Goal: Information Seeking & Learning: Learn about a topic

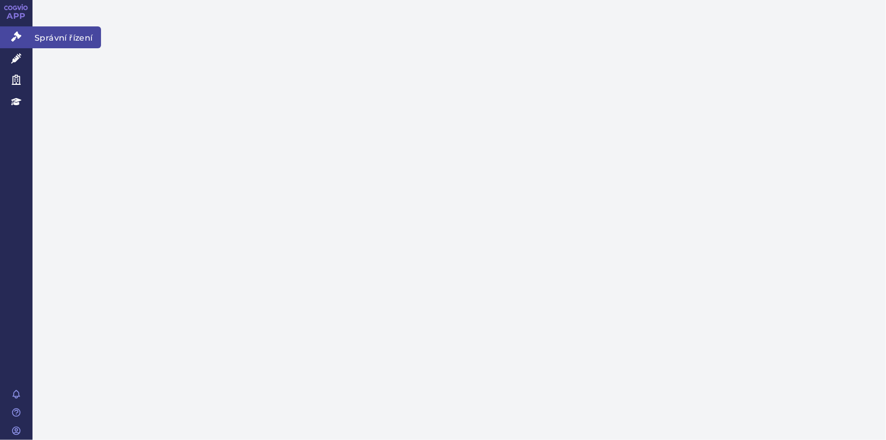
click at [20, 32] on icon at bounding box center [16, 36] width 10 height 10
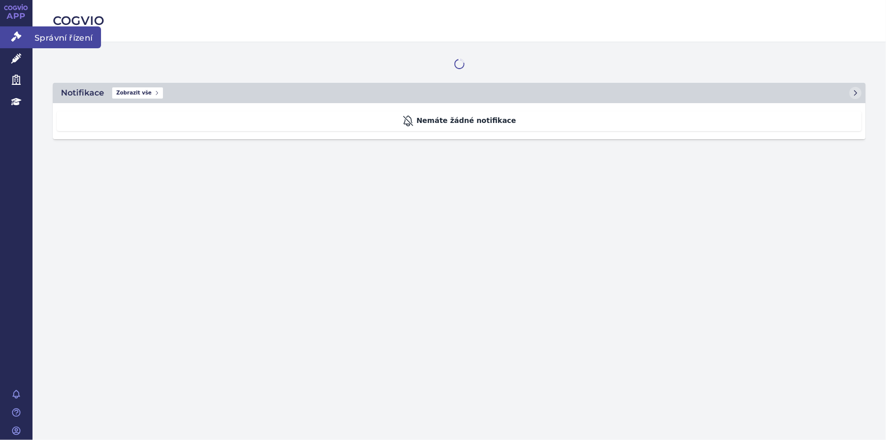
click at [15, 36] on icon at bounding box center [16, 36] width 10 height 10
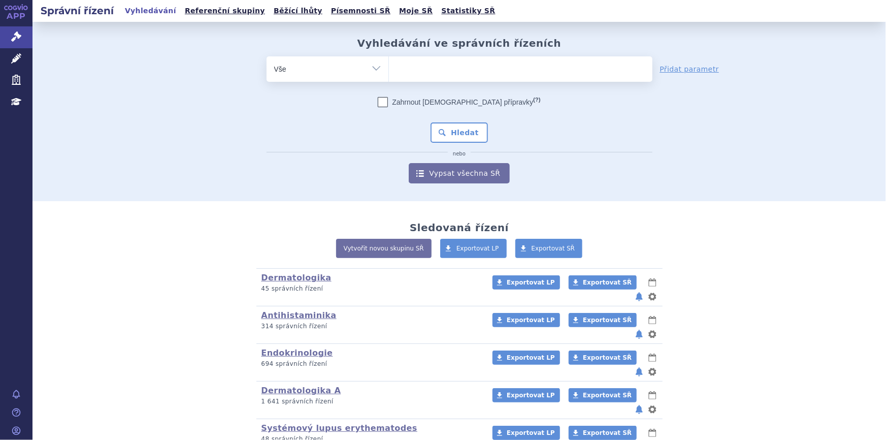
click at [435, 72] on ul at bounding box center [520, 66] width 263 height 21
click at [389, 72] on select at bounding box center [388, 68] width 1 height 25
type input "is"
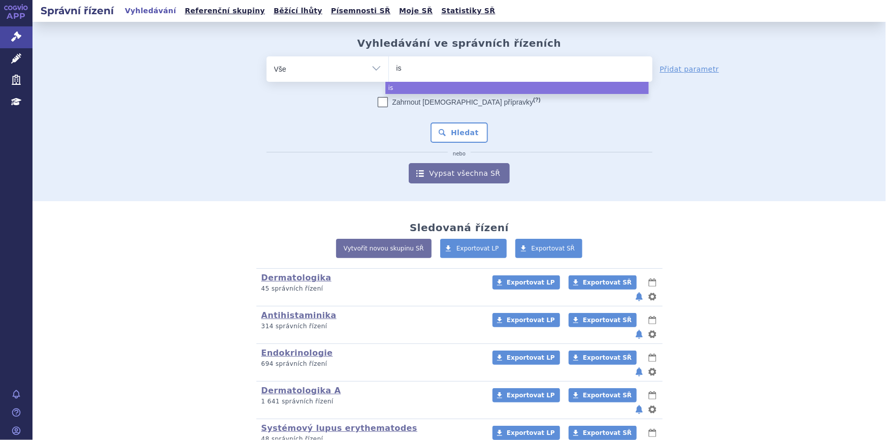
type input "iso"
type input "isopr"
type input "isoprin"
type input "isoprinos"
type input "isoprinosi"
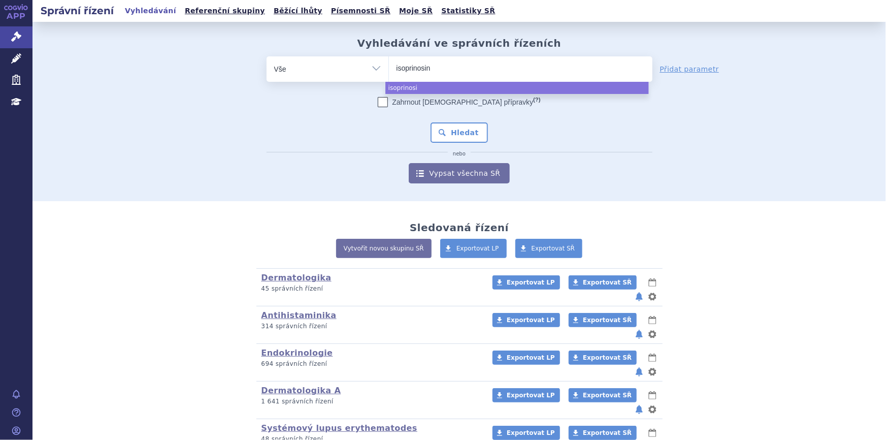
type input "isoprinosine"
select select "isoprinosine"
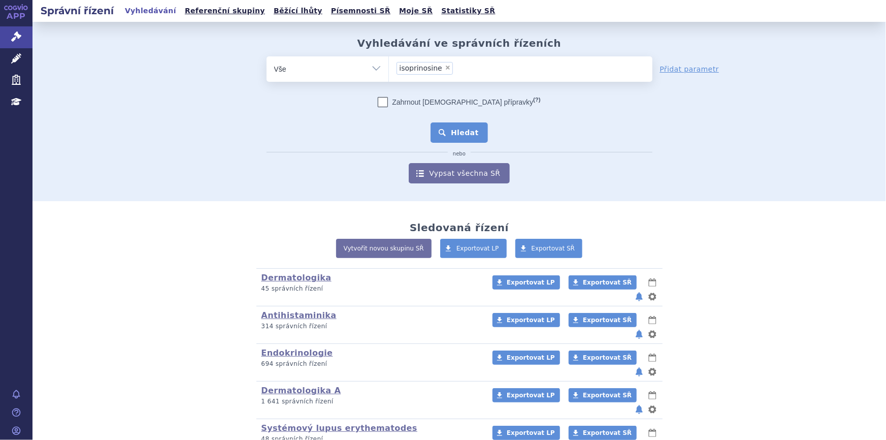
click at [436, 137] on button "Hledat" at bounding box center [458, 132] width 57 height 20
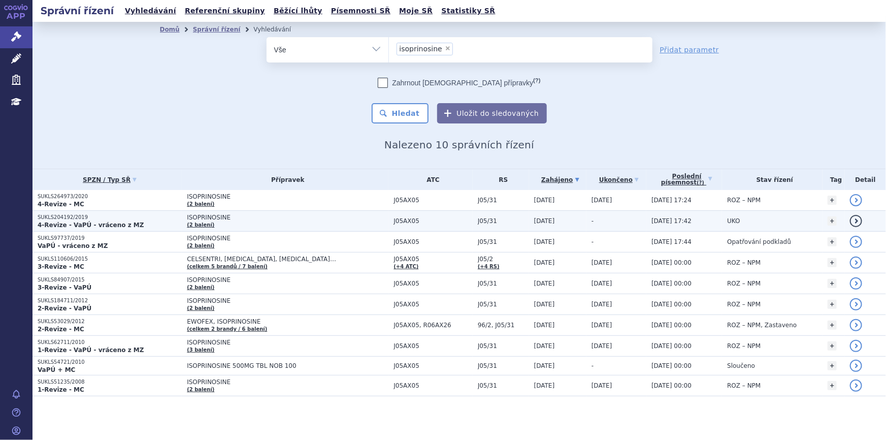
click at [316, 220] on span "ISOPRINOSINE" at bounding box center [288, 217] width 202 height 7
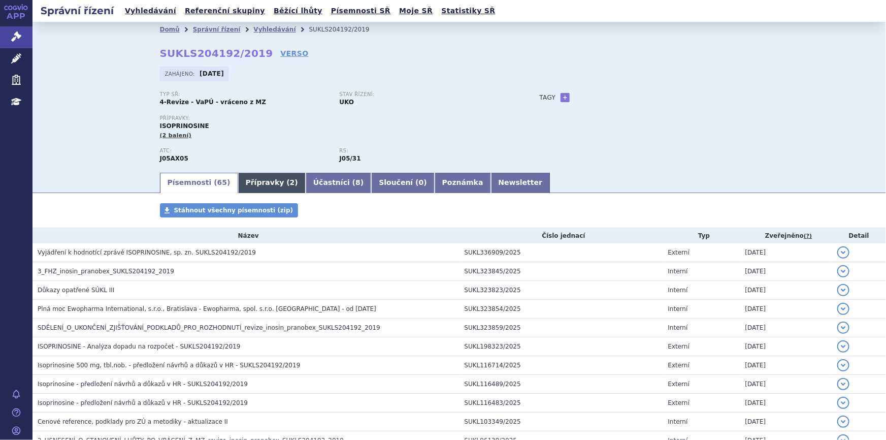
click at [264, 188] on link "Přípravky ( 2 )" at bounding box center [272, 183] width 68 height 20
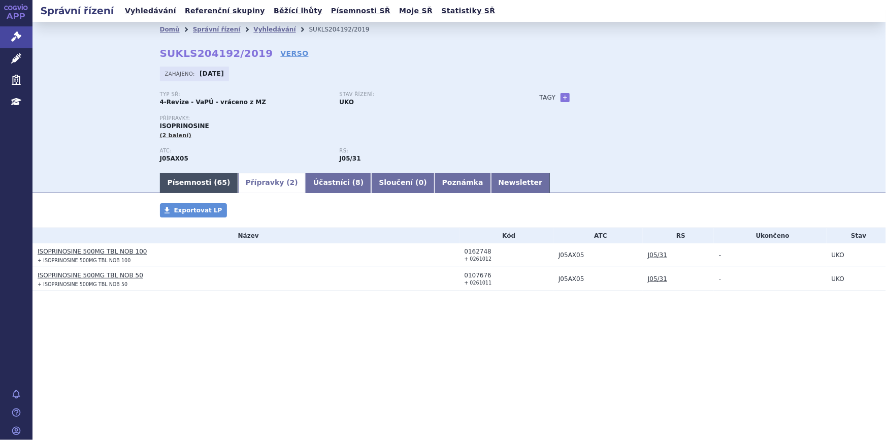
click at [199, 176] on link "Písemnosti ( 65 )" at bounding box center [199, 183] width 78 height 20
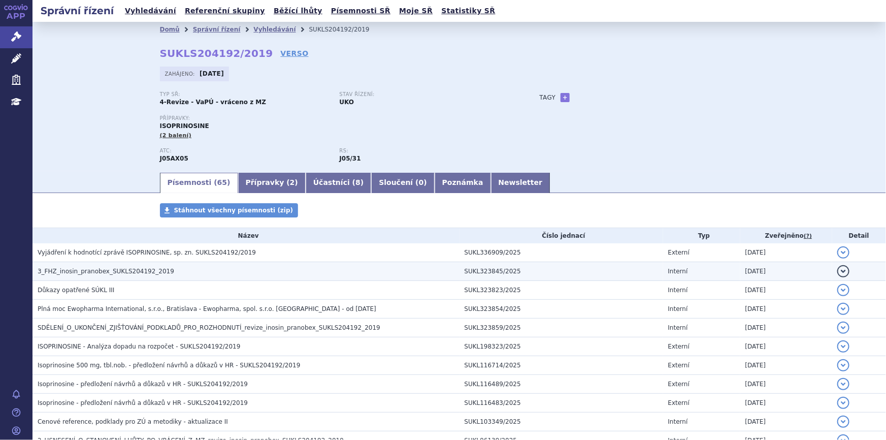
click at [114, 272] on span "3_FHZ_inosin_pranobex_SUKLS204192_2019" at bounding box center [106, 271] width 137 height 7
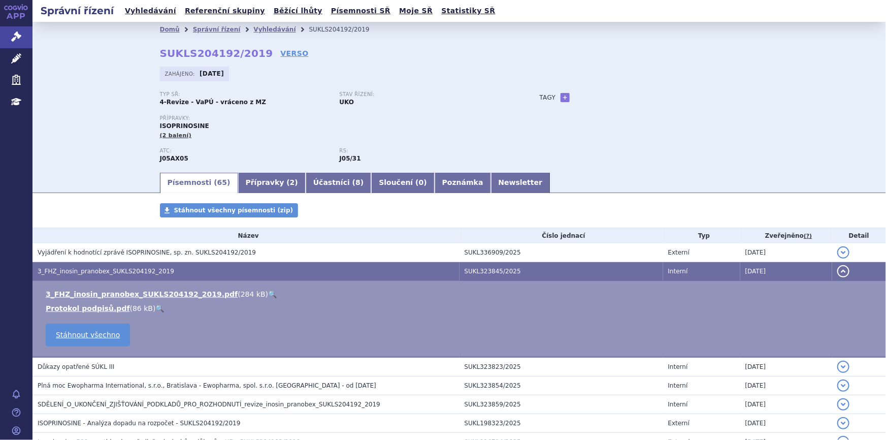
click at [268, 294] on link "🔍" at bounding box center [272, 294] width 9 height 8
click at [253, 31] on link "Vyhledávání" at bounding box center [274, 29] width 42 height 7
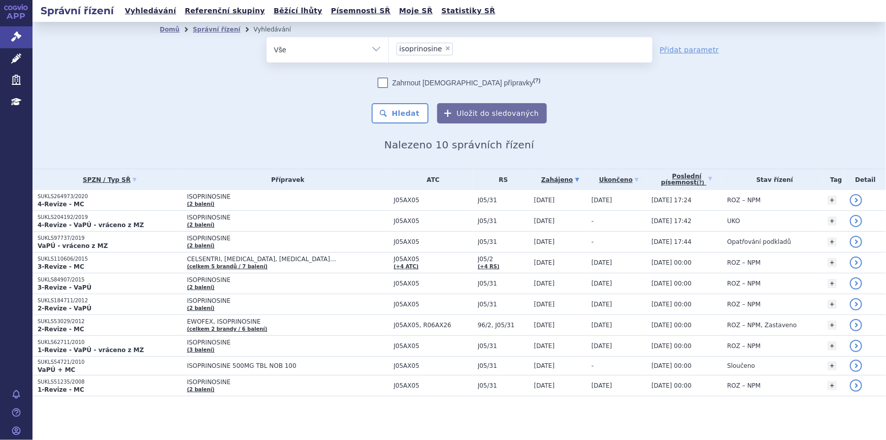
click at [12, 55] on icon at bounding box center [16, 58] width 10 height 10
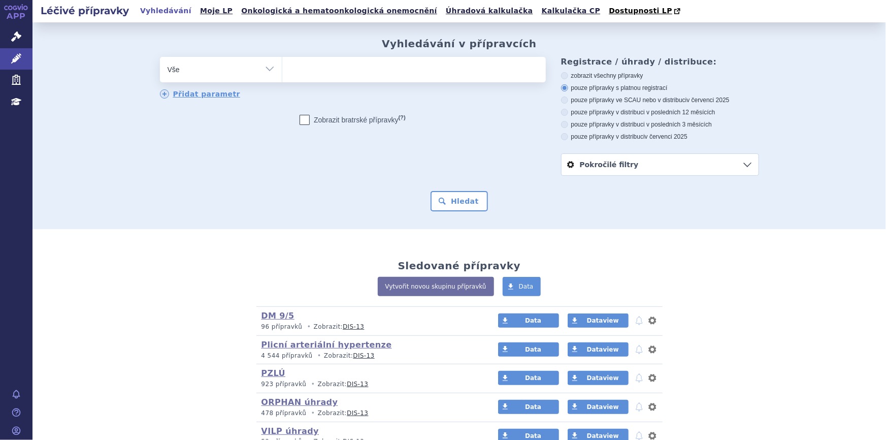
click at [374, 77] on ul at bounding box center [413, 67] width 263 height 21
click at [282, 77] on select at bounding box center [282, 68] width 1 height 25
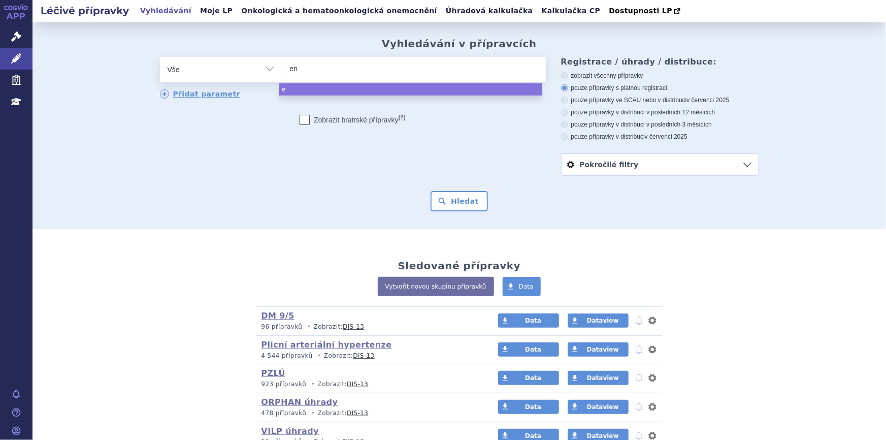
type input "ens"
type input "ensp"
type input "enspr"
type input "enspry"
type input "enspryn"
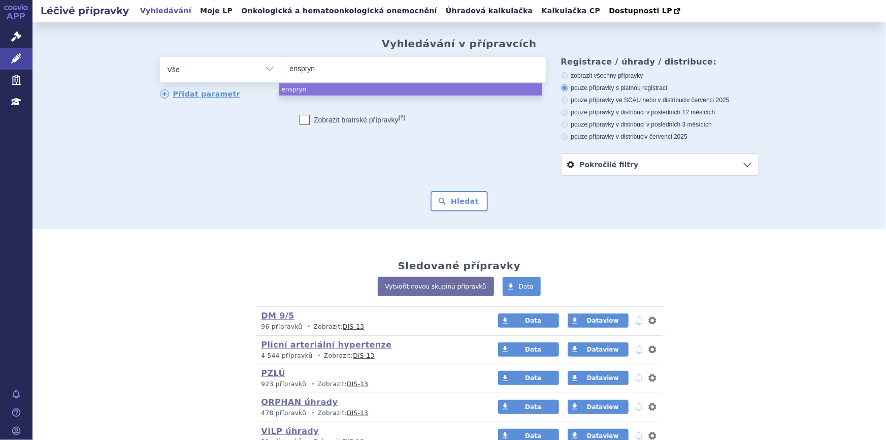
type input "[MEDICAL_DATA]"
select select "[MEDICAL_DATA]"
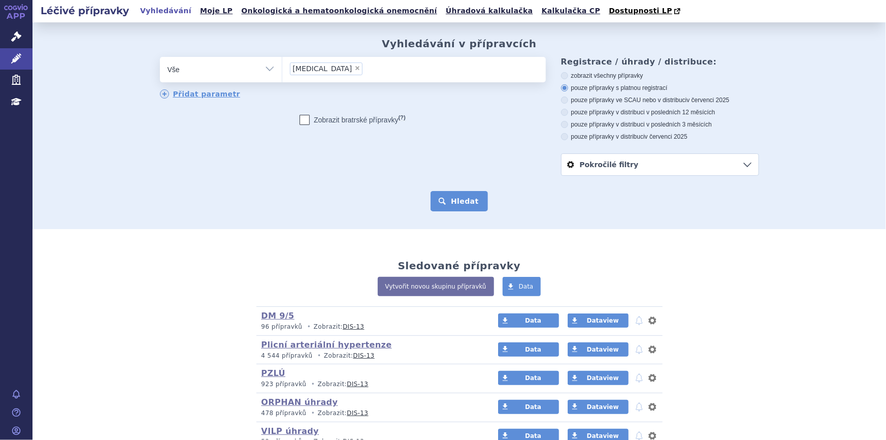
click at [475, 207] on button "Hledat" at bounding box center [458, 201] width 57 height 20
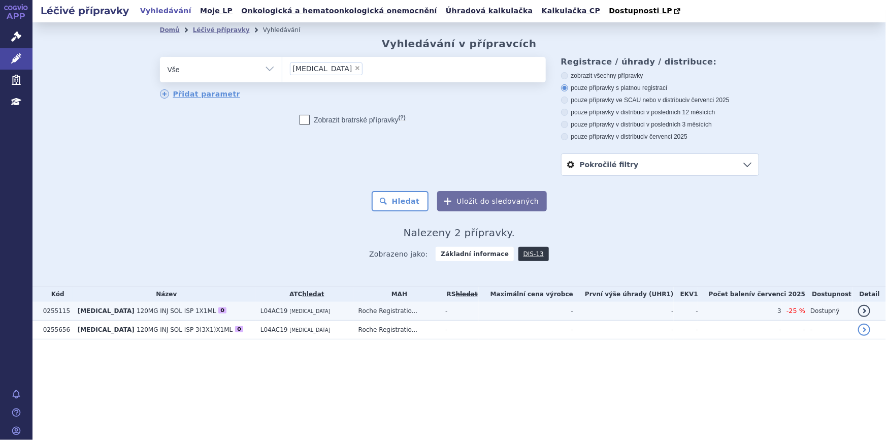
click at [194, 315] on td "[MEDICAL_DATA] 120MG INJ SOL ISP 1X1ML O" at bounding box center [164, 311] width 183 height 19
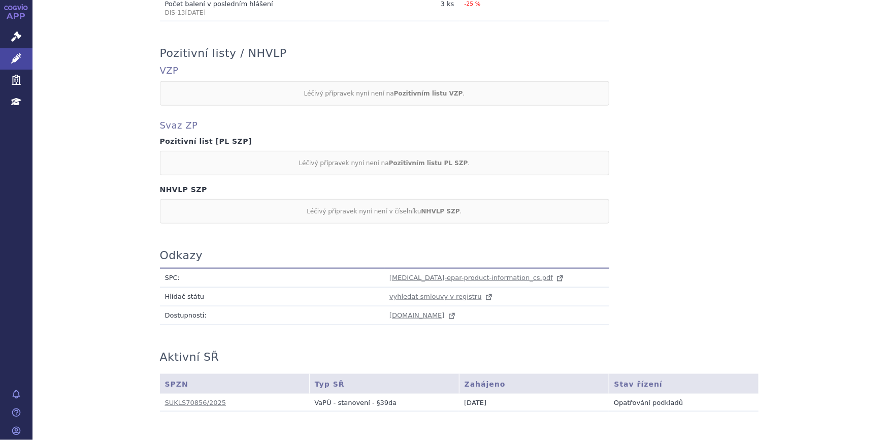
scroll to position [495, 0]
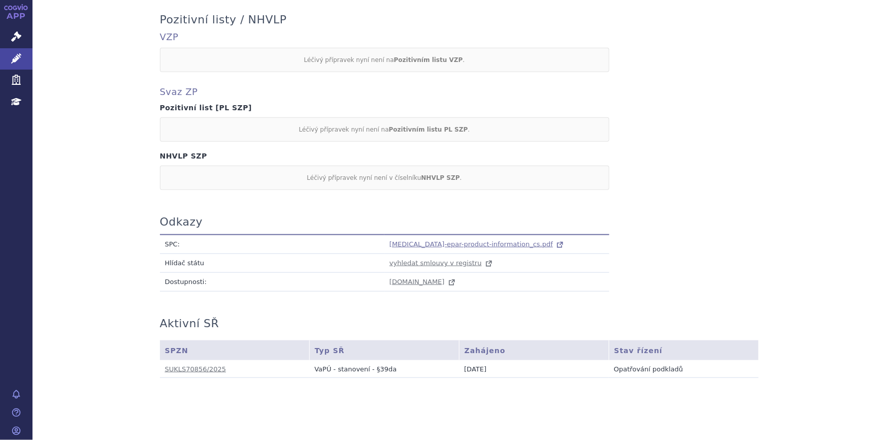
click at [412, 240] on span "[MEDICAL_DATA]-epar-product-information_cs.pdf" at bounding box center [470, 244] width 163 height 8
click at [19, 51] on link "Léčivé přípravky" at bounding box center [16, 58] width 32 height 21
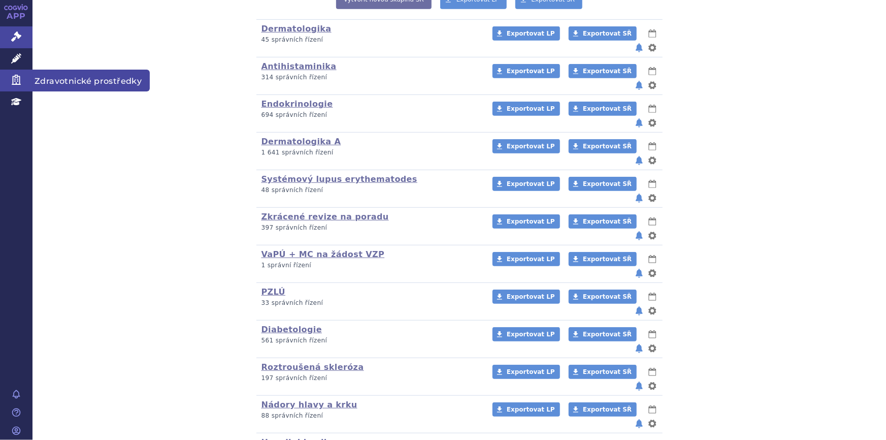
scroll to position [204, 0]
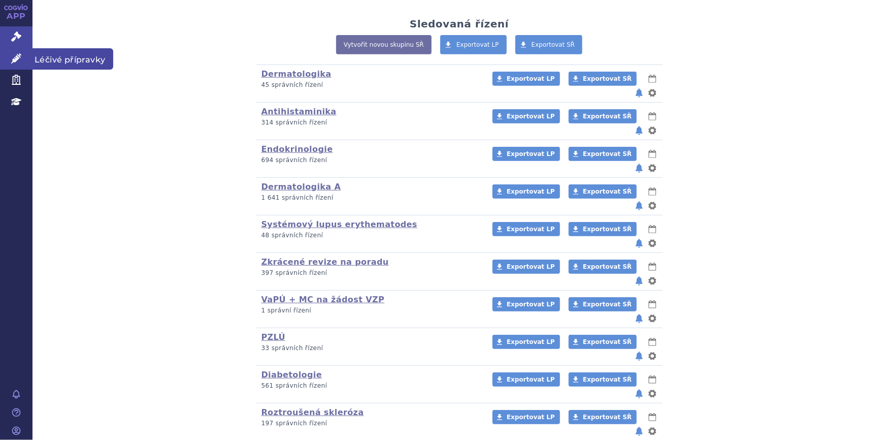
click at [16, 60] on icon at bounding box center [16, 58] width 10 height 10
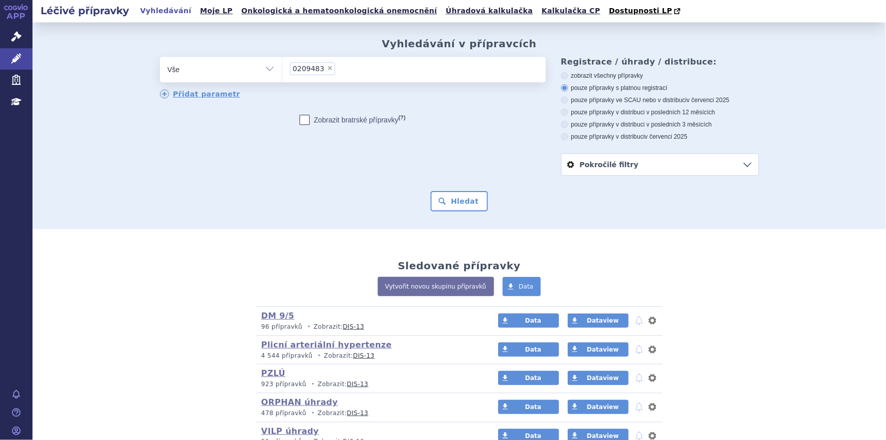
click at [453, 197] on button "Hledat" at bounding box center [458, 201] width 57 height 20
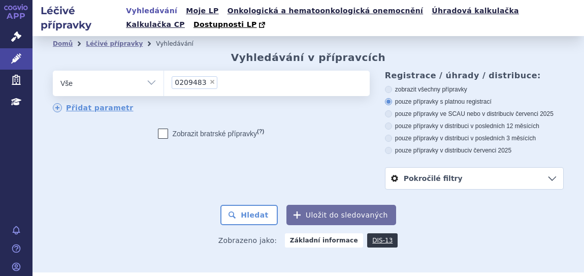
click at [209, 83] on span "×" at bounding box center [212, 82] width 6 height 6
click at [164, 83] on select "0209483" at bounding box center [163, 82] width 1 height 25
select select
click at [206, 83] on ul at bounding box center [266, 81] width 205 height 21
click at [164, 83] on select "0209483" at bounding box center [163, 82] width 1 height 25
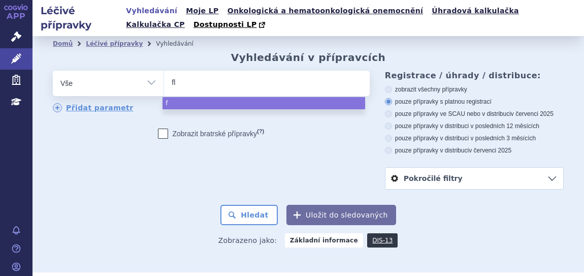
type input "flu"
type input "flun"
type input "flue"
type input "fluenz"
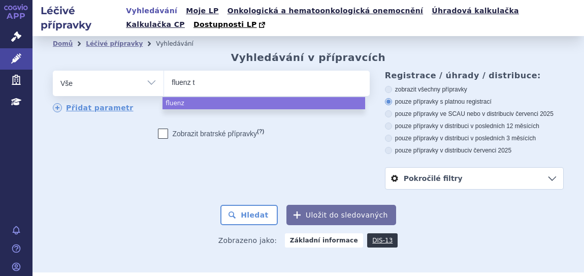
type input "fluenz te"
type input "fluenz tet"
type input "fluenz tetra"
select select "fluenz tetra"
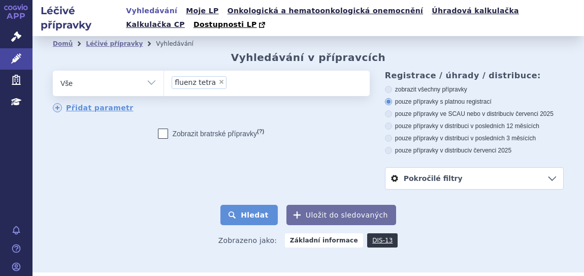
click at [252, 213] on button "Hledat" at bounding box center [248, 215] width 57 height 20
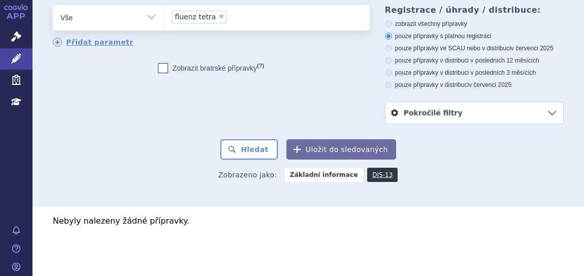
click at [249, 18] on ul "× fluenz tetra" at bounding box center [265, 16] width 203 height 22
click at [164, 18] on select "fluenz tetra" at bounding box center [163, 17] width 1 height 25
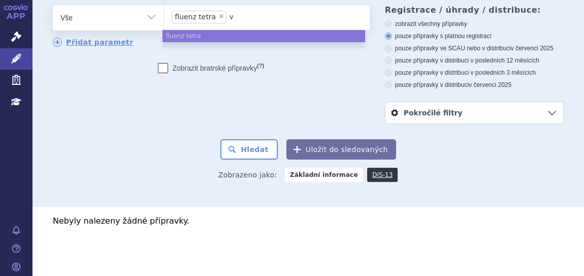
type input "va"
type input "vacte"
type input "vactet"
type input "vacteta"
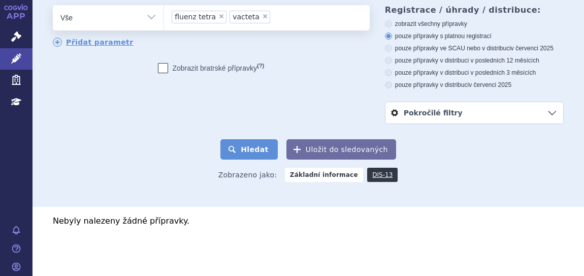
click at [238, 152] on button "Hledat" at bounding box center [248, 149] width 57 height 20
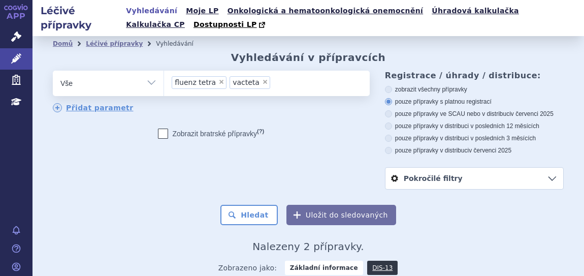
scroll to position [140, 0]
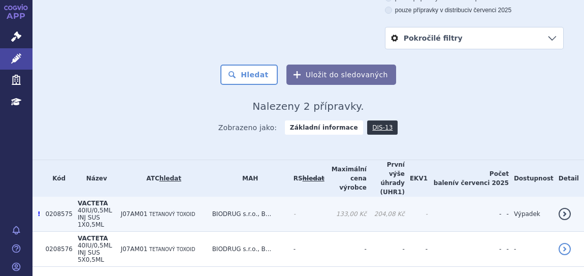
click at [148, 210] on span "J07AM01" at bounding box center [134, 213] width 27 height 7
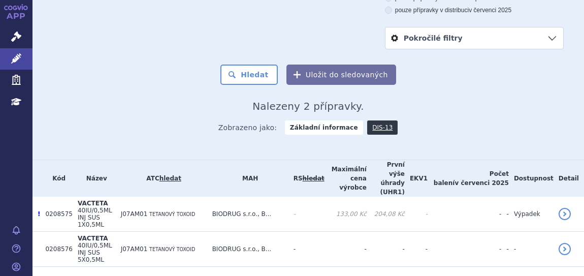
scroll to position [0, 0]
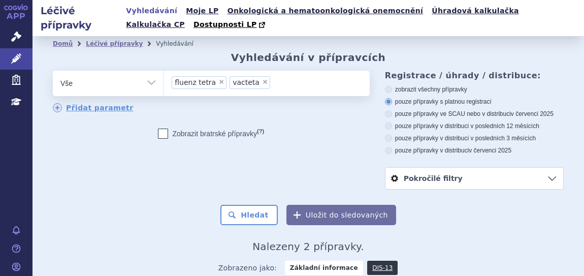
click at [273, 85] on input "fluenz tetra vacteta × fluenz tetra × vacteta" at bounding box center [276, 82] width 6 height 13
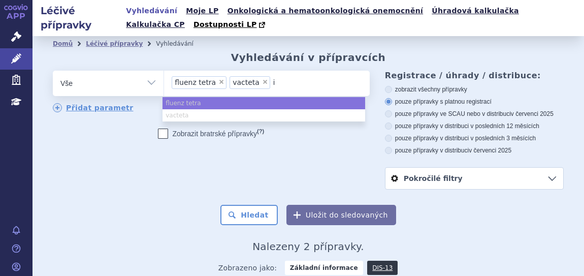
type input "in"
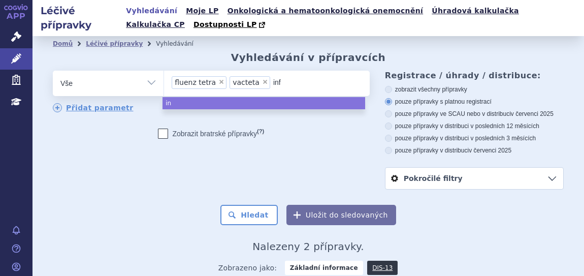
type input "infl"
type input "influ"
type input "influv"
type input "influva"
type input "influvac"
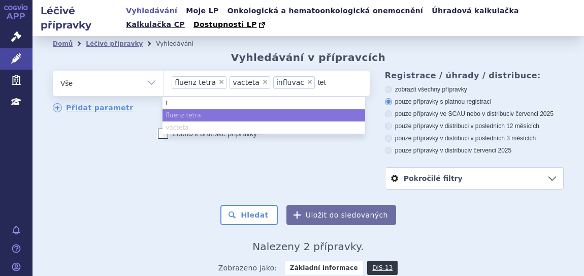
type input "teta"
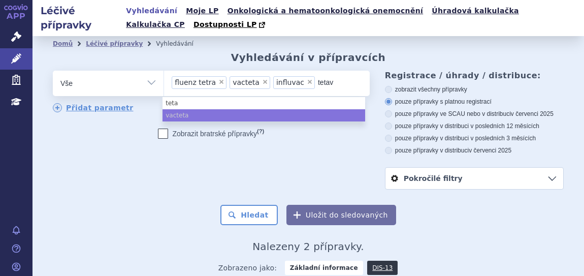
type input "tetava"
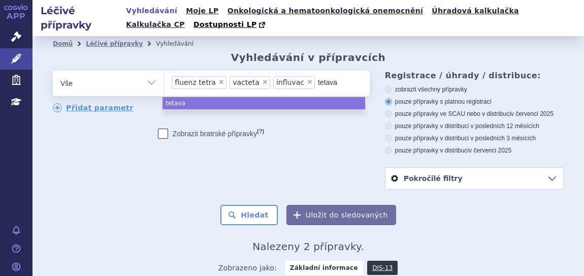
type input "tetavax"
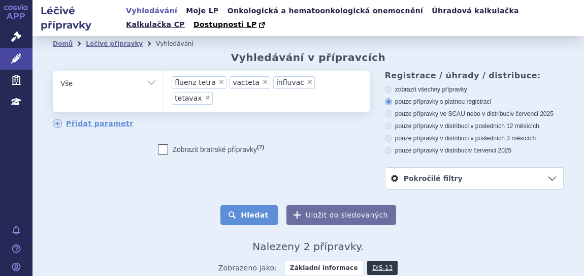
click at [251, 222] on button "Hledat" at bounding box center [248, 215] width 57 height 20
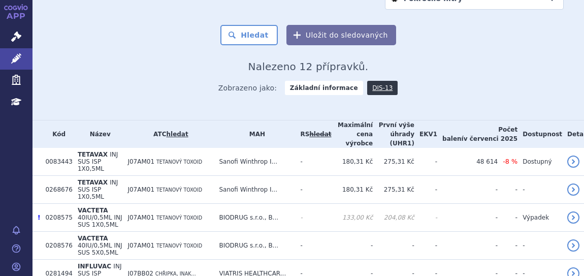
scroll to position [230, 0]
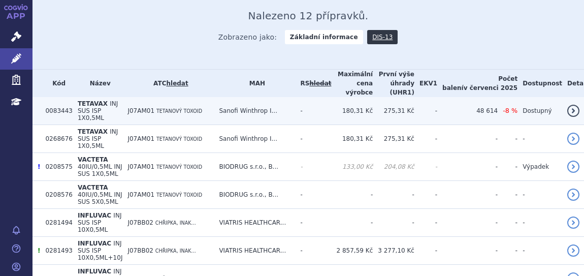
click at [214, 100] on td "J07AM01 TETANOVÝ TOXOID" at bounding box center [167, 111] width 91 height 28
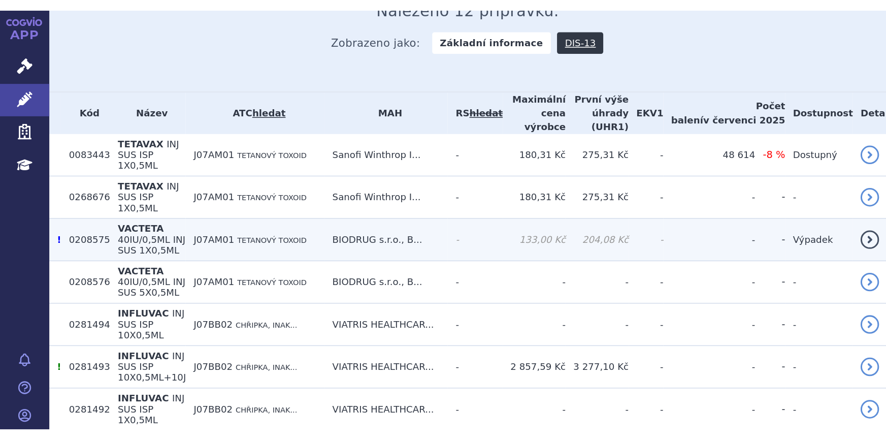
scroll to position [241, 0]
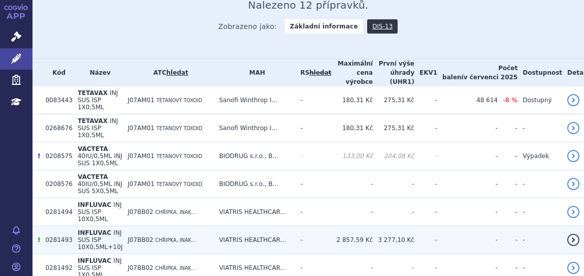
click at [186, 237] on span "CHŘIPKA, INAK..." at bounding box center [175, 240] width 41 height 6
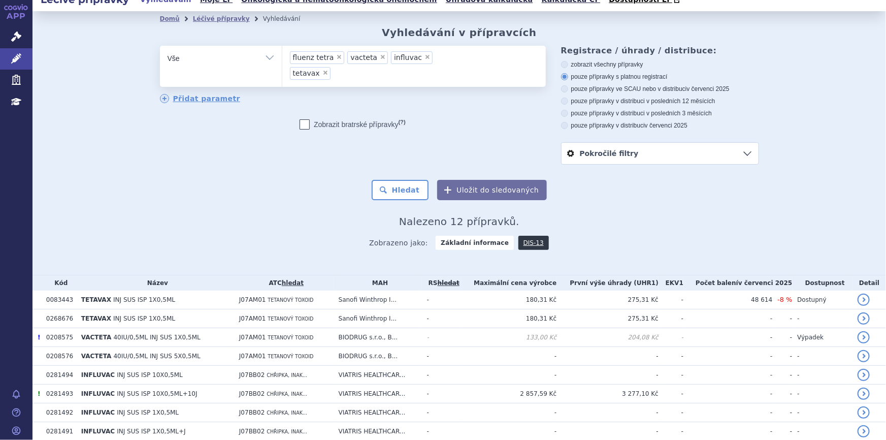
scroll to position [0, 0]
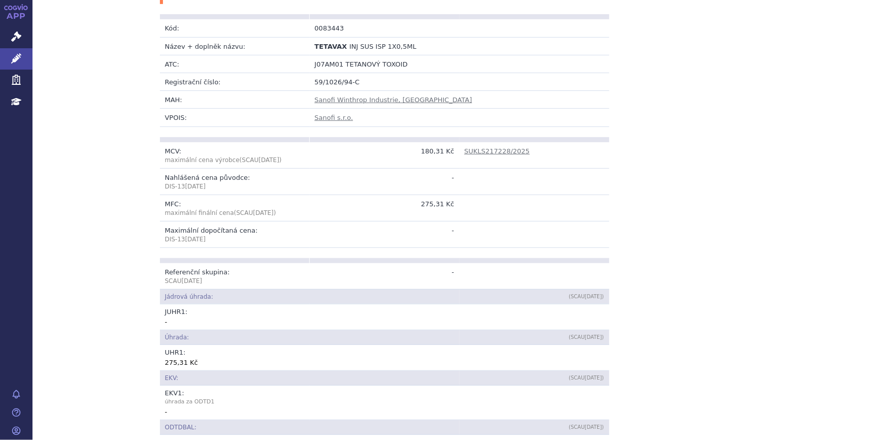
scroll to position [220, 0]
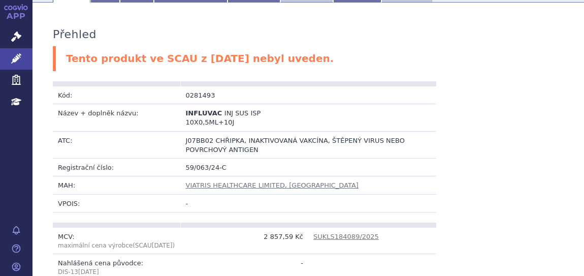
scroll to position [277, 0]
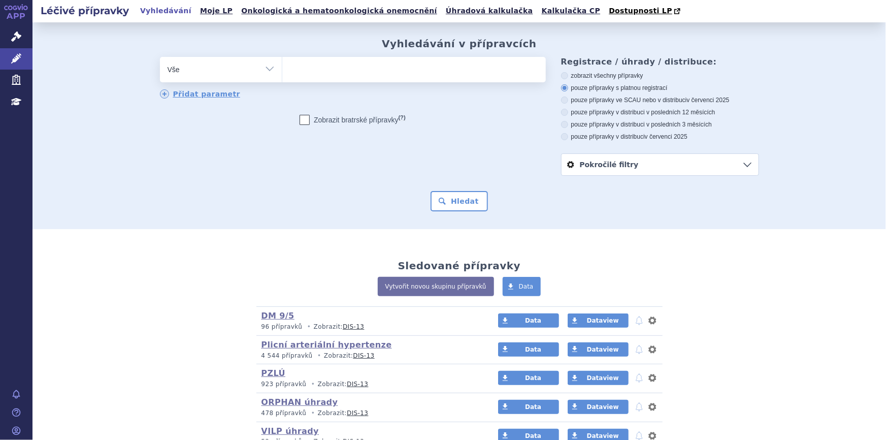
click at [368, 78] on ul at bounding box center [413, 67] width 263 height 21
click at [282, 79] on select at bounding box center [282, 68] width 1 height 25
paste input "0016513"
type input "0016513"
select select "0016513"
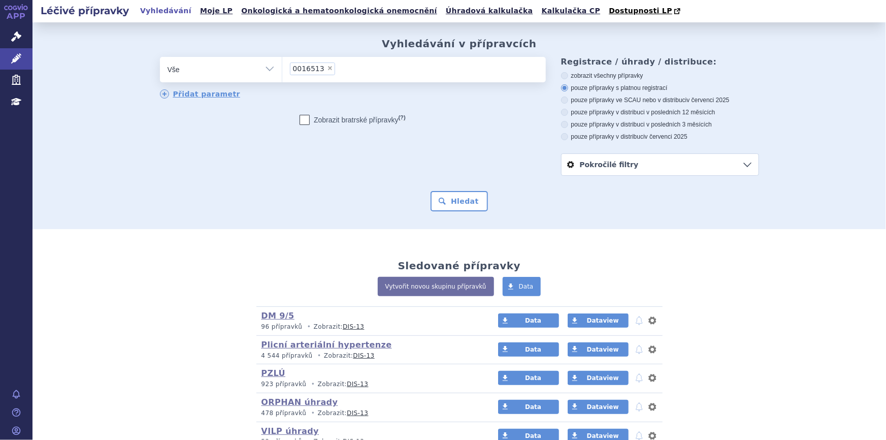
click at [371, 57] on ul "× 0016513" at bounding box center [413, 68] width 263 height 22
click at [282, 57] on select "0016513" at bounding box center [282, 68] width 1 height 25
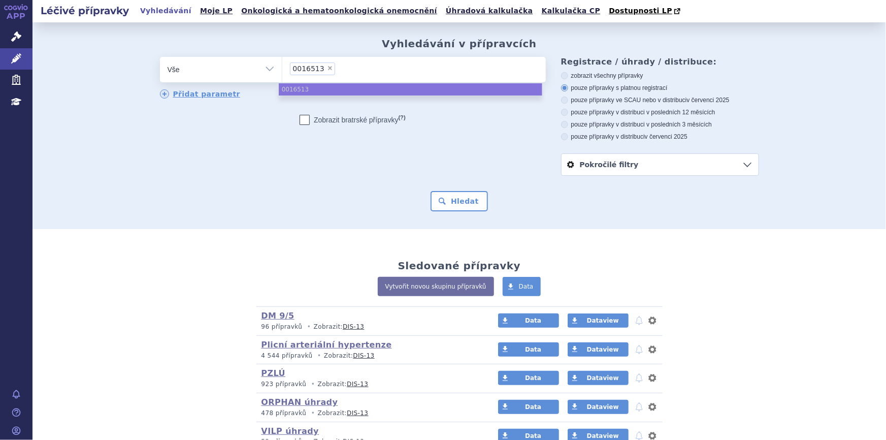
paste input "0027868"
type input "0027868"
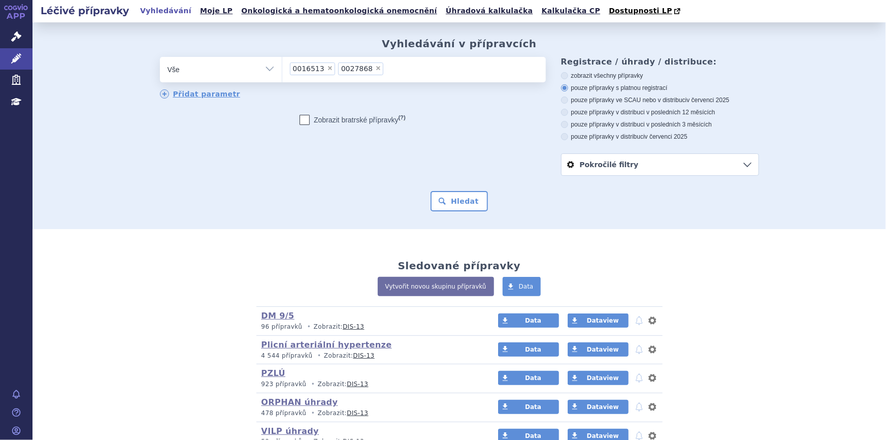
click at [461, 215] on div "Vyhledávání v přípravcích odstranit Vše Přípravek/SUKL kód MAH VPOIS ×" at bounding box center [458, 125] width 853 height 207
click at [461, 196] on button "Hledat" at bounding box center [458, 201] width 57 height 20
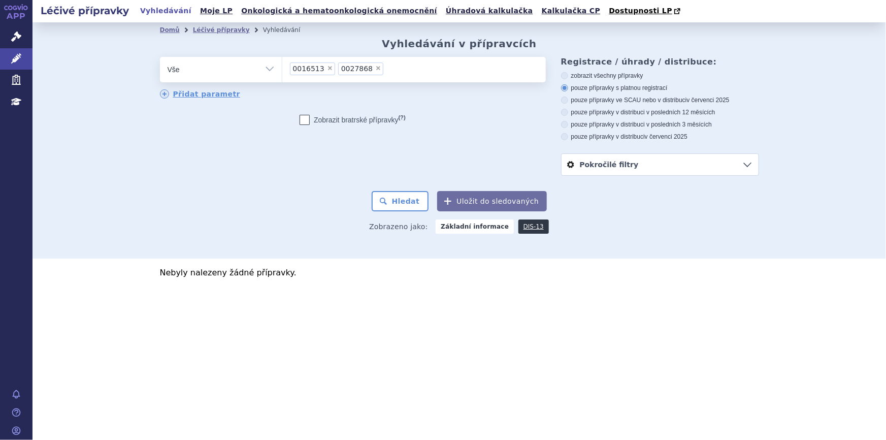
click at [327, 69] on span "×" at bounding box center [330, 68] width 6 height 6
click at [282, 69] on select "0016513 0027868" at bounding box center [282, 68] width 1 height 25
select select "0027868"
click at [327, 69] on span "×" at bounding box center [330, 68] width 6 height 6
click at [282, 69] on select "0016513 0027868" at bounding box center [282, 68] width 1 height 25
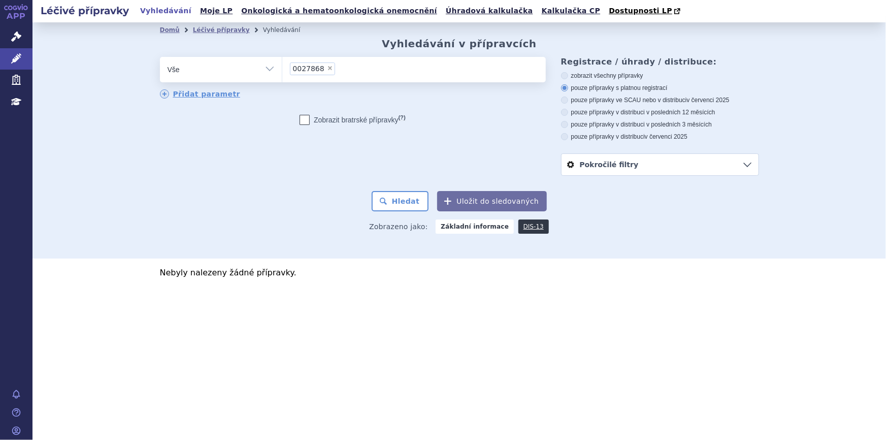
select select
type input "tet"
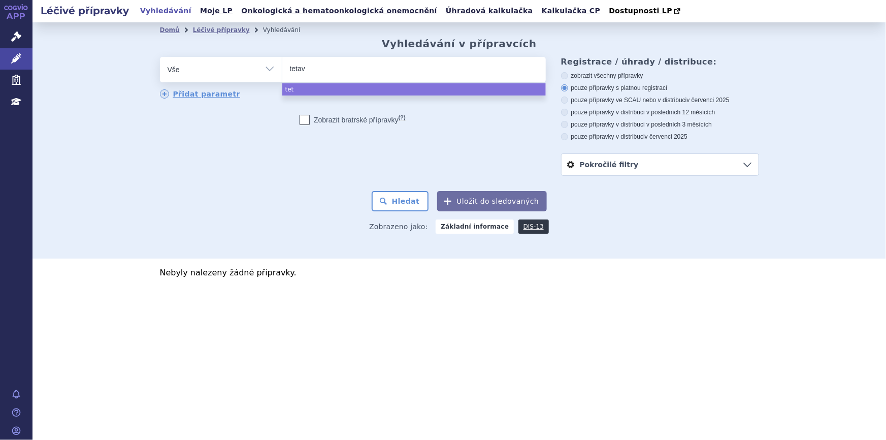
type input "tetava"
type input "tetavax"
select select "tetavax"
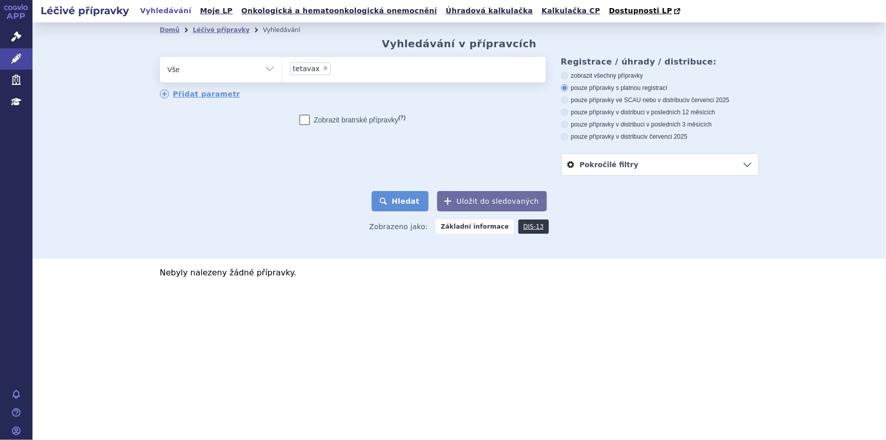
click at [406, 203] on button "Hledat" at bounding box center [400, 201] width 57 height 20
